Goal: Task Accomplishment & Management: Use online tool/utility

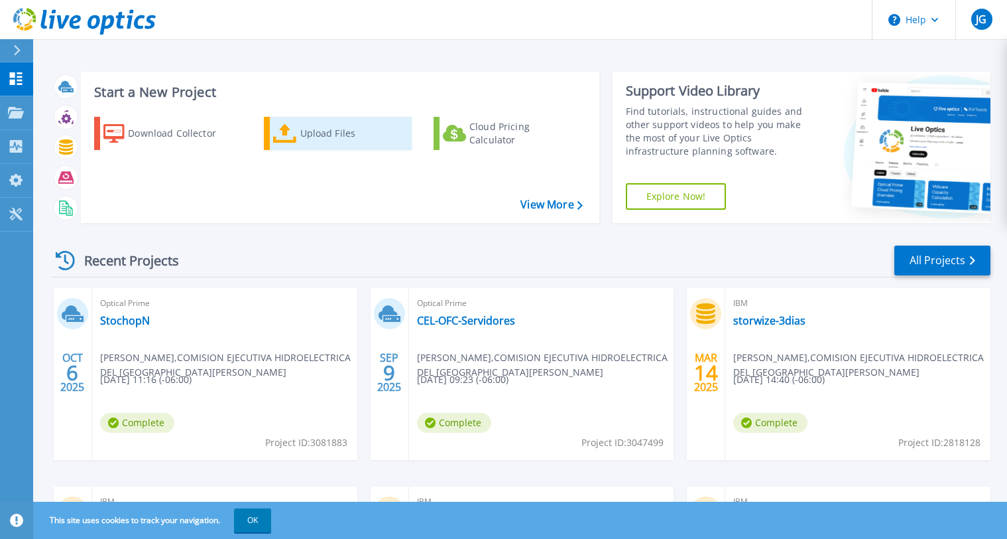
click at [332, 136] on div "Upload Files" at bounding box center [353, 133] width 106 height 27
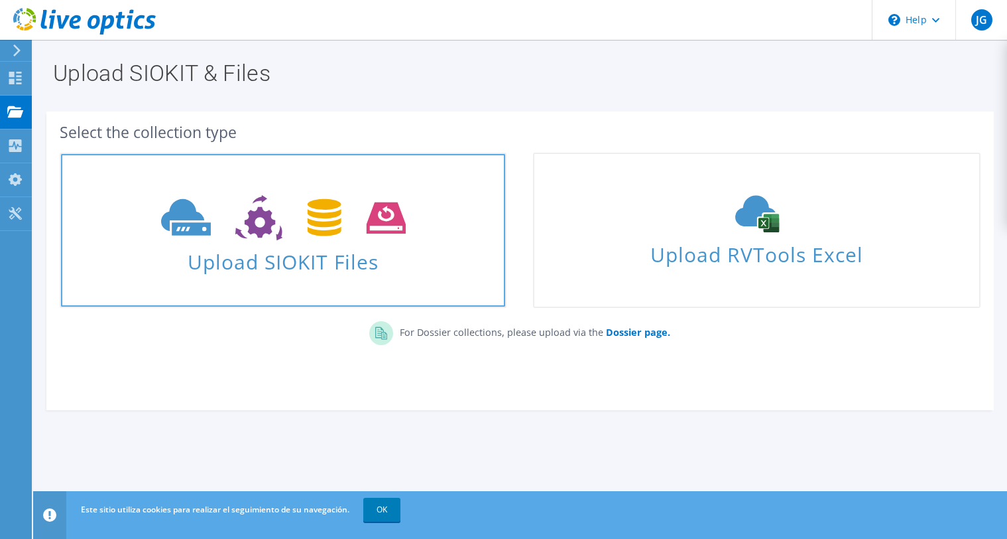
click at [391, 247] on span "Upload SIOKIT Files" at bounding box center [283, 257] width 444 height 29
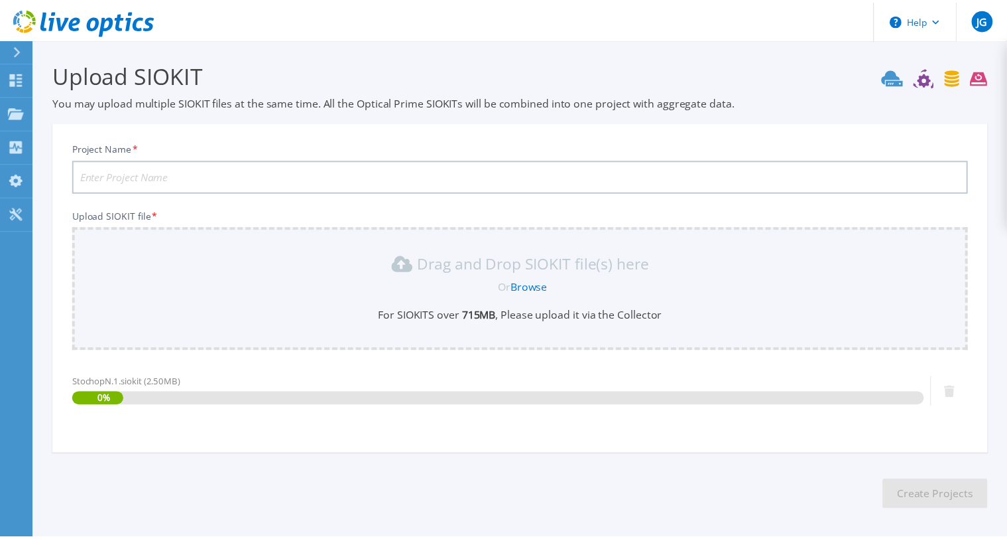
scroll to position [53, 0]
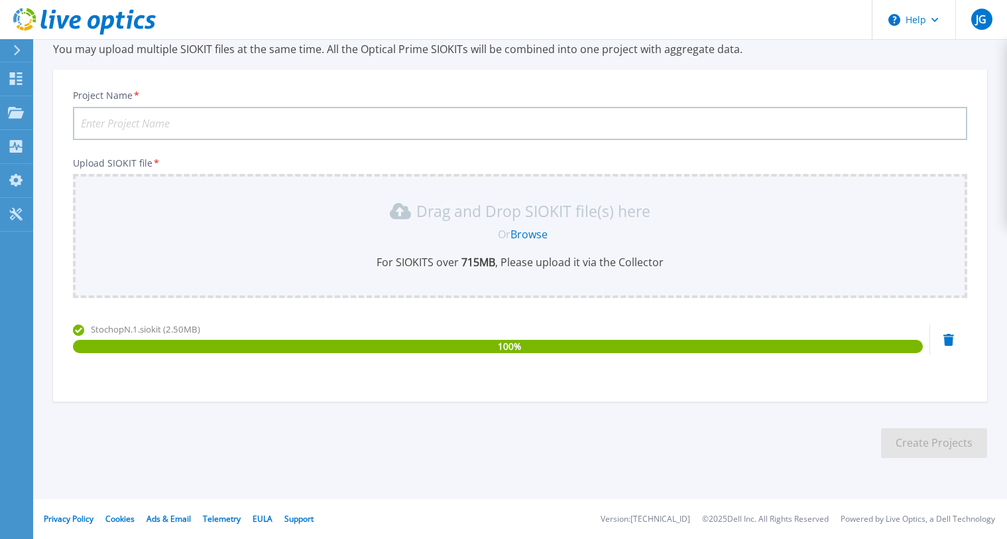
click at [334, 130] on input "Project Name *" at bounding box center [520, 123] width 895 height 33
click at [226, 119] on input "CEL-OFC-Servidores" at bounding box center [520, 123] width 895 height 33
type input "CEL-OFC-Servidores - 7 dias"
click at [965, 447] on button "Create Projects" at bounding box center [934, 443] width 106 height 30
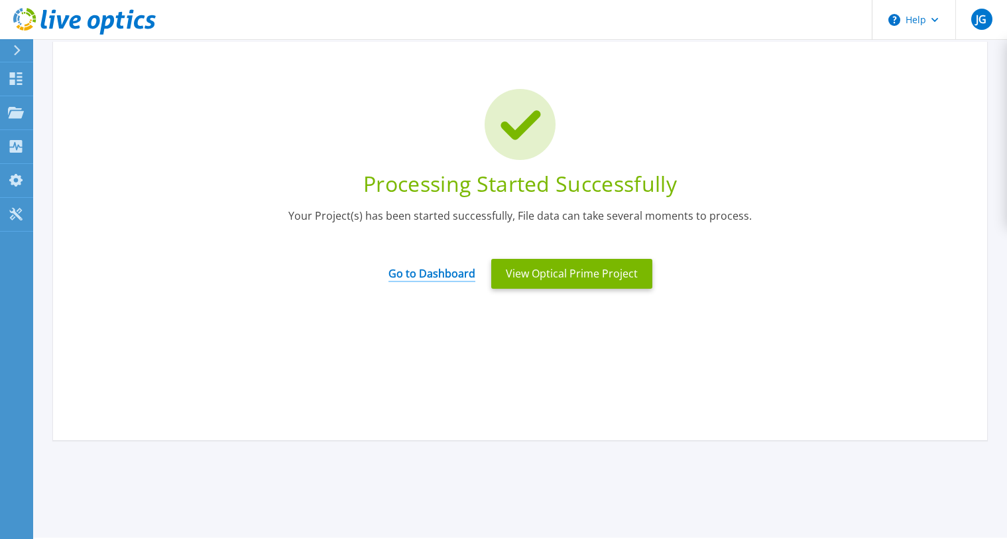
click at [445, 274] on link "Go to Dashboard" at bounding box center [432, 269] width 87 height 26
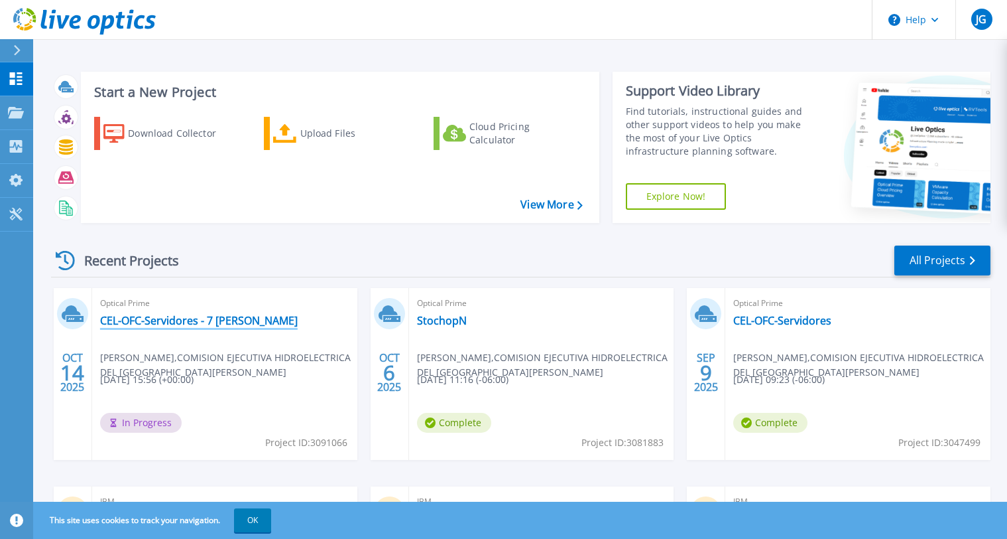
click at [159, 318] on link "CEL-OFC-Servidores - 7 dias" at bounding box center [199, 320] width 198 height 13
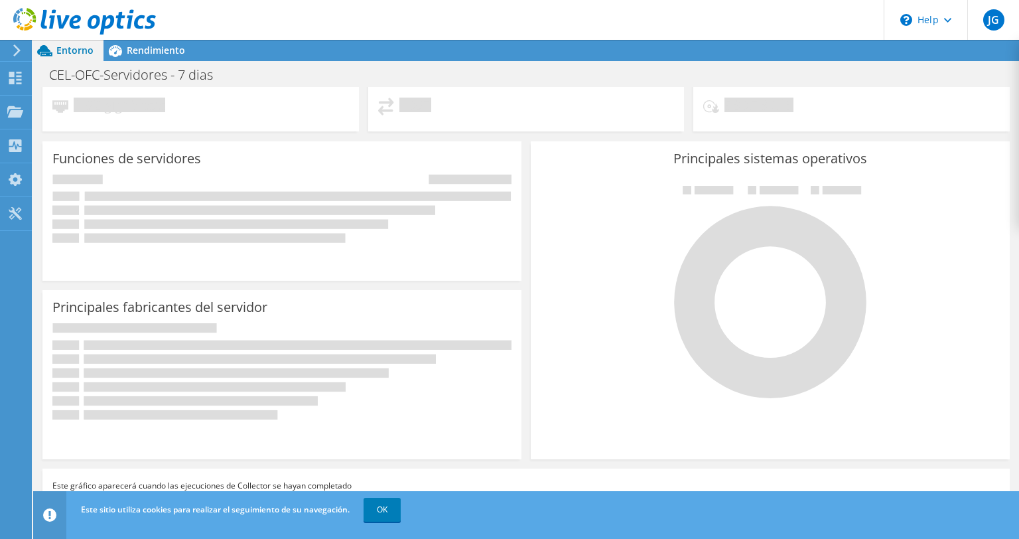
scroll to position [120, 0]
